Goal: Find specific page/section: Find specific page/section

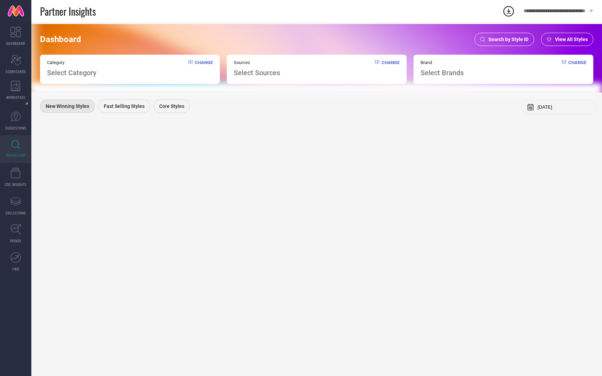
click at [501, 41] on span "Search by Style ID" at bounding box center [508, 40] width 40 height 6
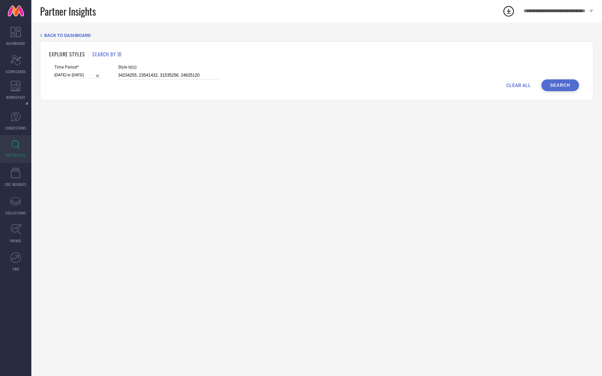
drag, startPoint x: 110, startPoint y: 74, endPoint x: 320, endPoint y: 72, distance: 210.7
click at [320, 72] on div "Time Period* [DATE] to [DATE] Style Id(s) 34234255, 23541432, 31535256, 24625120" at bounding box center [316, 72] width 524 height 15
paste input "11005690 13777488 26697100 26697100 26726856 27708714 27708756 28583790 2858386…"
type input "34234255, 23541432, 31535256, 24625120"
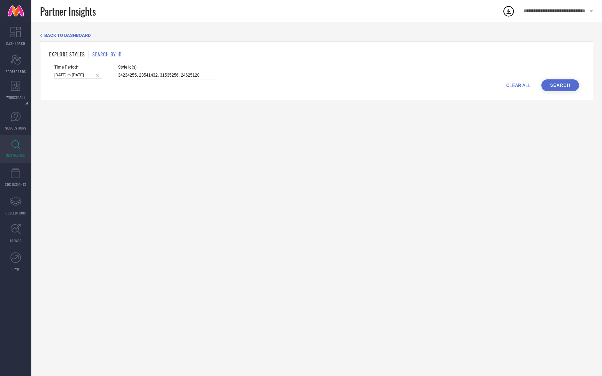
scroll to position [0, 0]
drag, startPoint x: 110, startPoint y: 76, endPoint x: 285, endPoint y: 75, distance: 174.8
click at [285, 75] on div "Time Period* [DATE] to [DATE] Style Id(s) 34234255, 23541432, 31535256, 24625120" at bounding box center [316, 72] width 524 height 15
paste input "11005690 13777488 26697100 26697100 26726856 27708714 27708756 28583790 2858386…"
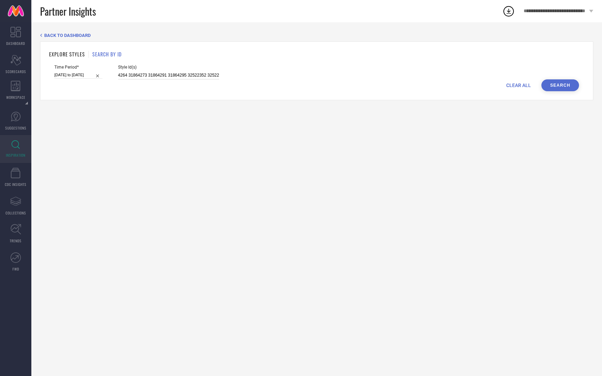
type input "11005690 13777488 26697100 26697100 26726856 27708714 27708756 28583790 2858386…"
click at [561, 84] on button "Search" at bounding box center [560, 85] width 38 height 12
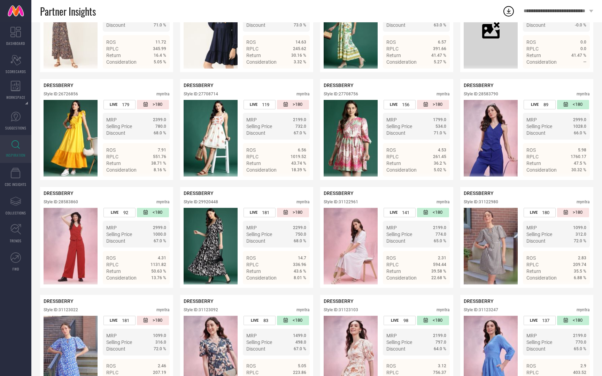
scroll to position [74, 0]
